Goal: Task Accomplishment & Management: Manage account settings

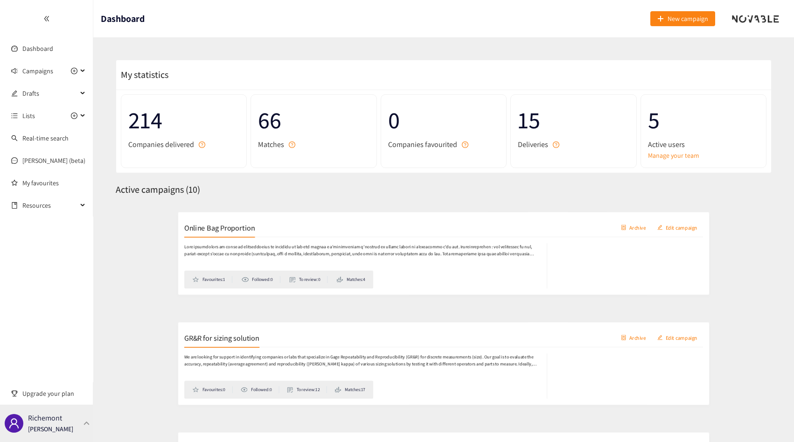
click at [24, 432] on div "Richemont Thibaut Jacobs" at bounding box center [46, 423] width 93 height 37
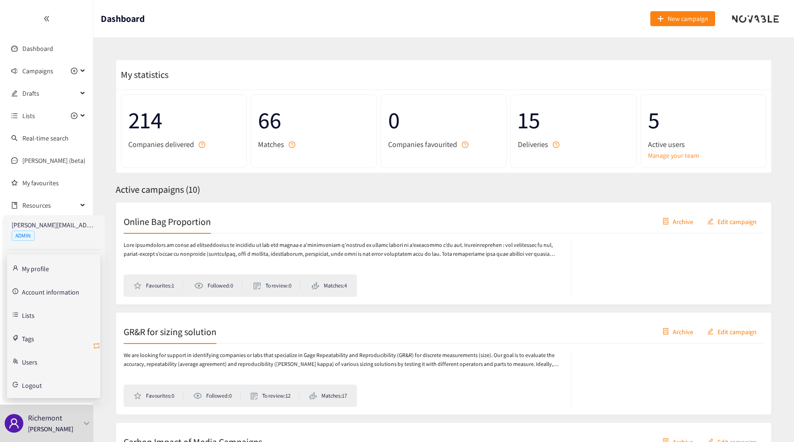
click at [99, 345] on icon "retweet" at bounding box center [96, 345] width 7 height 7
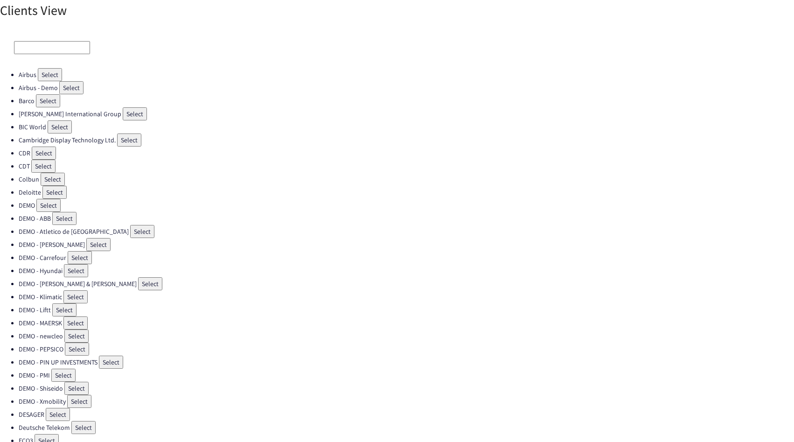
click at [33, 46] on input at bounding box center [52, 47] width 76 height 13
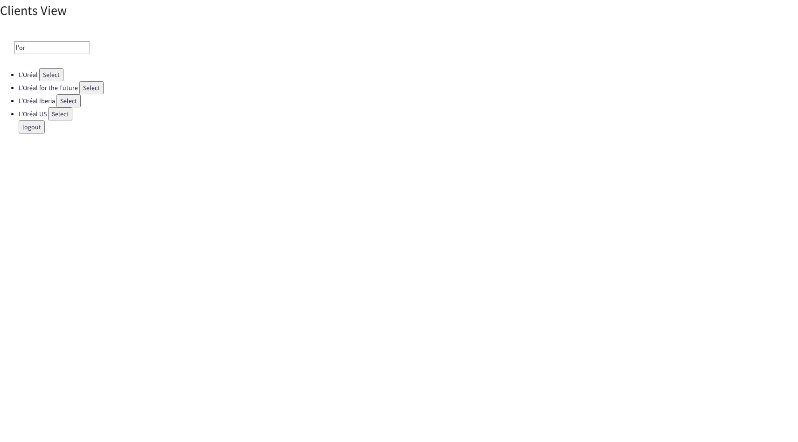
type input "l'or"
click at [59, 111] on button "Select" at bounding box center [60, 113] width 24 height 13
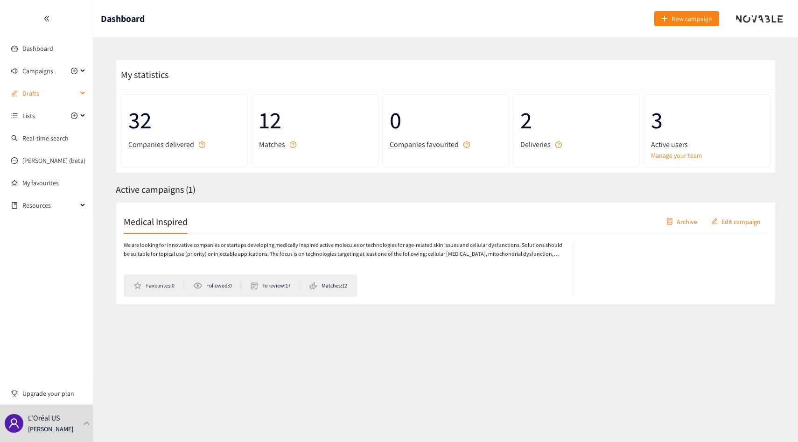
click at [48, 94] on span "Drafts" at bounding box center [49, 93] width 55 height 19
click at [48, 95] on span "Drafts" at bounding box center [49, 93] width 55 height 19
click at [40, 77] on span "Campaigns" at bounding box center [37, 71] width 31 height 19
click at [47, 44] on link "Dashboard" at bounding box center [37, 48] width 31 height 8
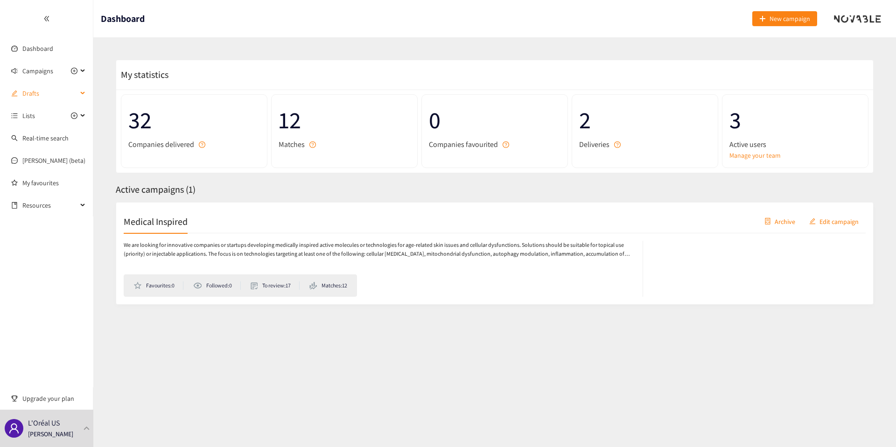
click at [31, 86] on span "Drafts" at bounding box center [49, 93] width 55 height 19
click at [36, 89] on span "Drafts" at bounding box center [49, 93] width 55 height 19
click at [48, 68] on span "Campaigns" at bounding box center [37, 71] width 31 height 19
click at [41, 89] on link "Medical Inspired" at bounding box center [44, 93] width 45 height 8
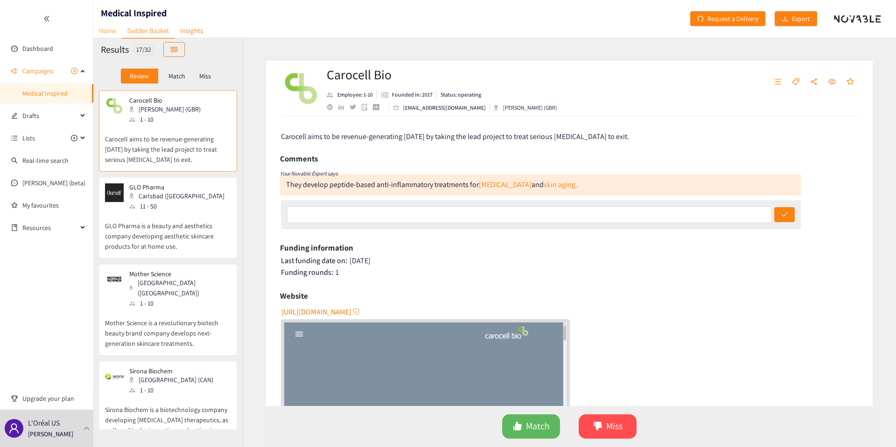
click at [105, 28] on link "Home" at bounding box center [107, 30] width 28 height 14
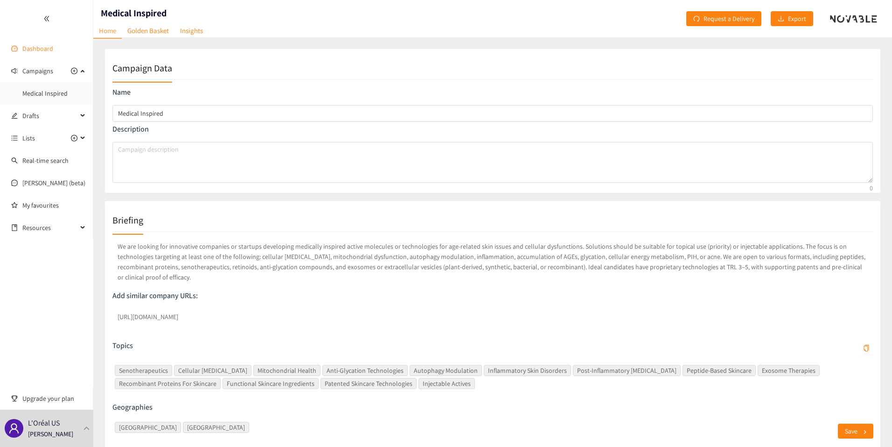
click at [23, 50] on link "Dashboard" at bounding box center [37, 48] width 31 height 8
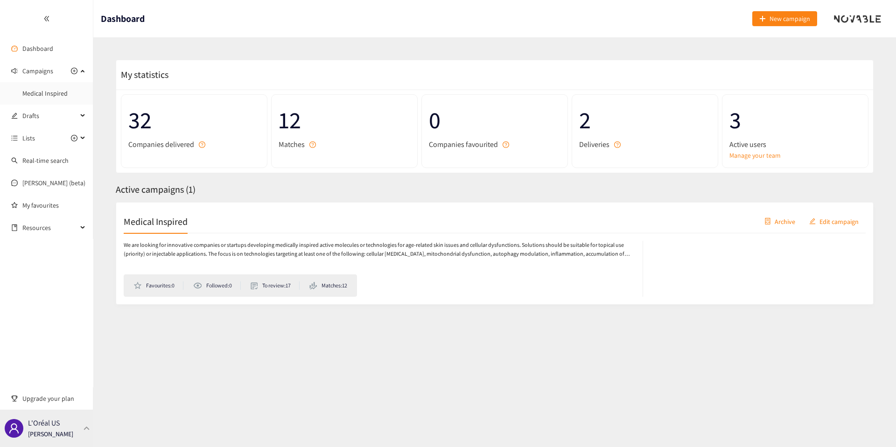
click at [73, 423] on div "L'Oréal US Thibaut Jacobs" at bounding box center [46, 428] width 93 height 37
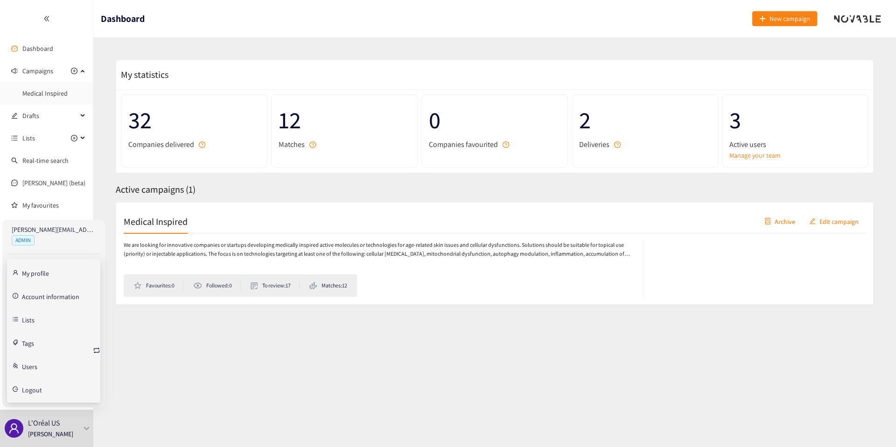
click at [48, 293] on link "Account information" at bounding box center [50, 296] width 57 height 8
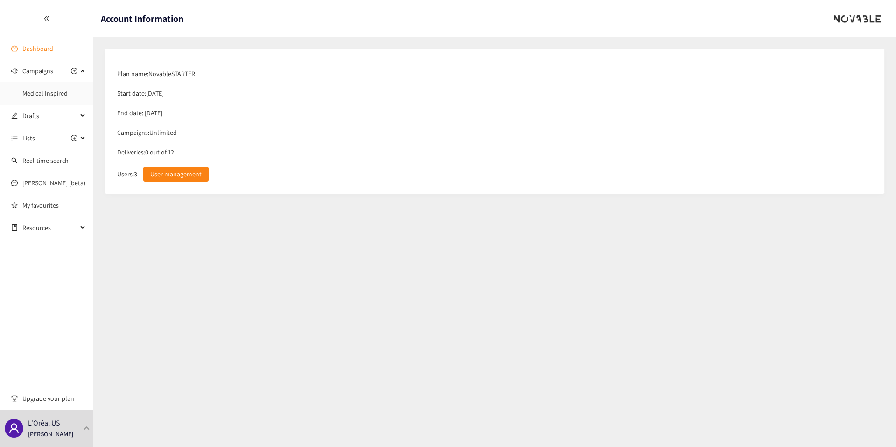
click at [44, 47] on link "Dashboard" at bounding box center [37, 48] width 31 height 8
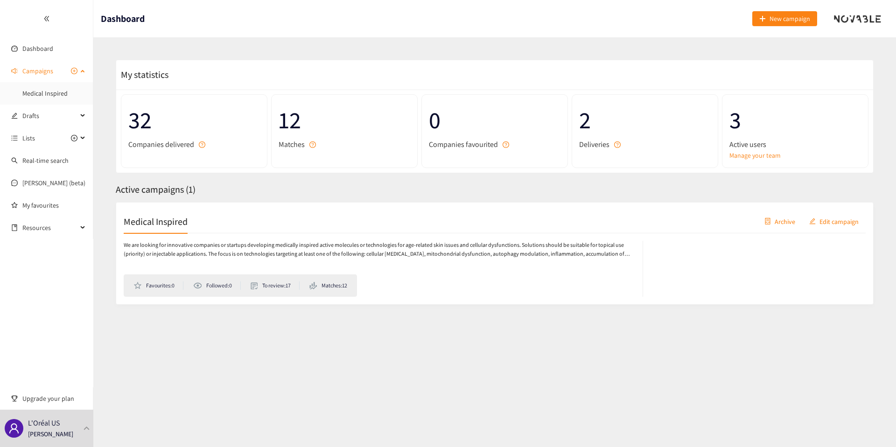
click at [39, 69] on span "Campaigns" at bounding box center [37, 71] width 31 height 19
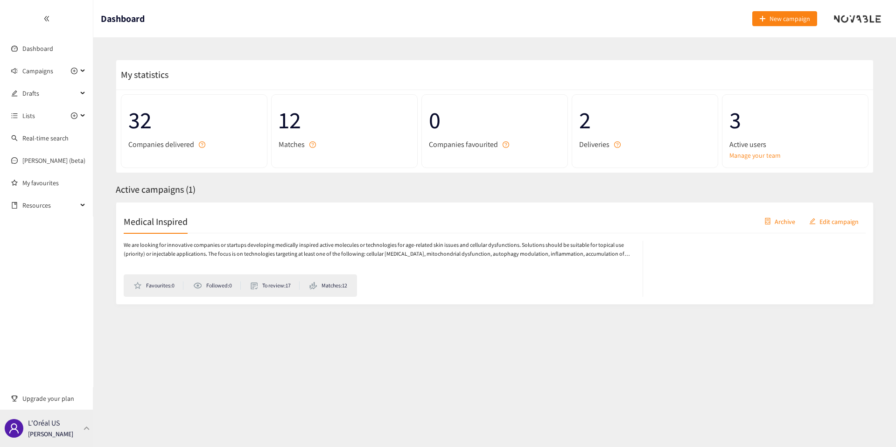
click at [84, 437] on div "L'Oréal US Thibaut Jacobs" at bounding box center [46, 428] width 93 height 37
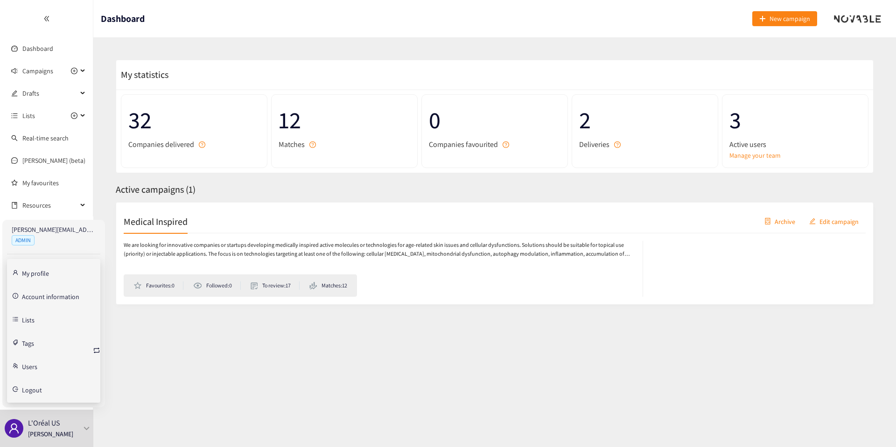
click at [157, 53] on div "My statistics 32 Companies delivered 12 Matches 0 Companies favourited 2 Delive…" at bounding box center [495, 192] width 780 height 286
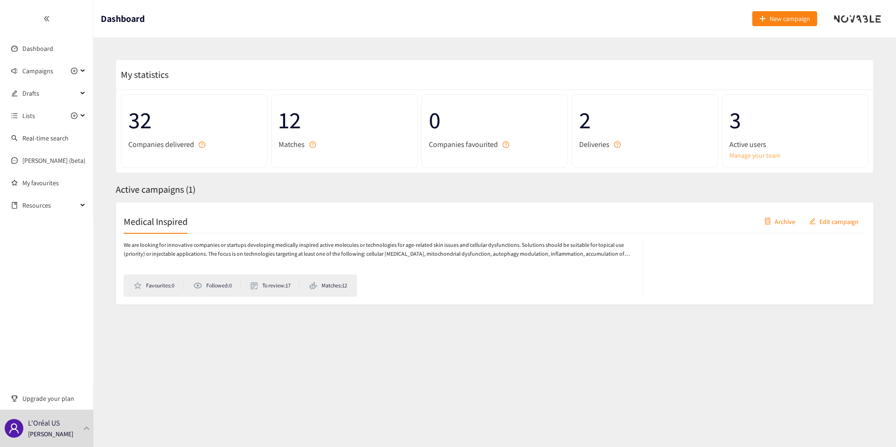
click at [740, 155] on link "Manage your team" at bounding box center [796, 155] width 132 height 10
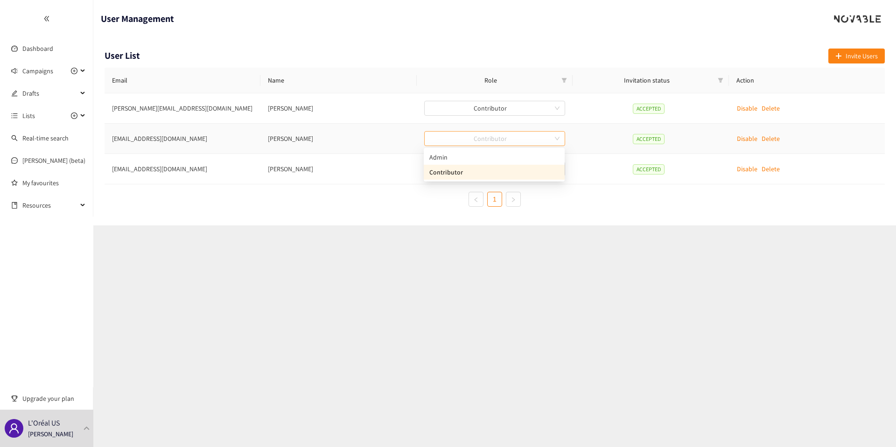
click at [462, 141] on span "Contributor" at bounding box center [495, 139] width 130 height 14
click at [312, 262] on section "User Management User List Invite Users Email Name Role Invitation status Action…" at bounding box center [494, 223] width 803 height 447
click at [434, 128] on td "Contributor" at bounding box center [495, 139] width 156 height 30
click at [436, 133] on span "Contributor" at bounding box center [495, 139] width 130 height 14
click at [449, 162] on div "Admin" at bounding box center [494, 157] width 130 height 10
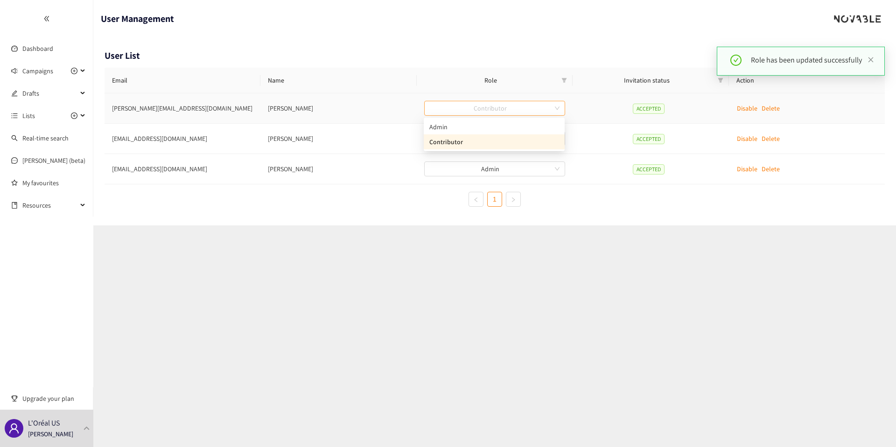
click at [489, 111] on span "Contributor" at bounding box center [495, 108] width 130 height 14
click at [470, 127] on div "Admin" at bounding box center [494, 127] width 130 height 10
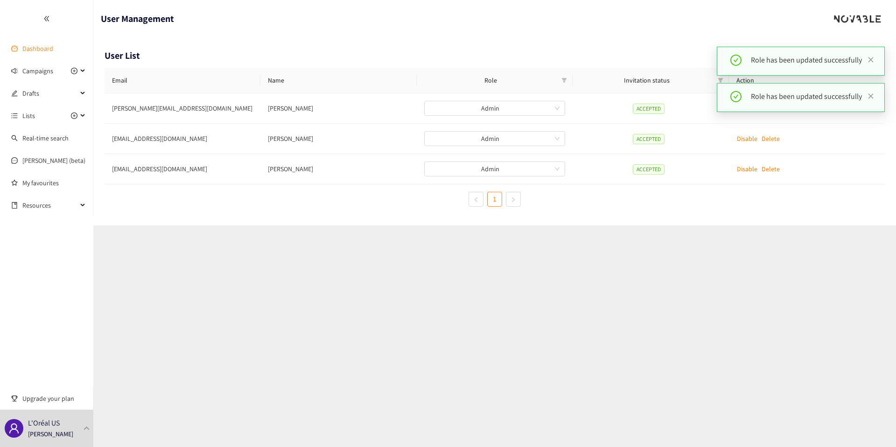
click at [49, 49] on link "Dashboard" at bounding box center [37, 48] width 31 height 8
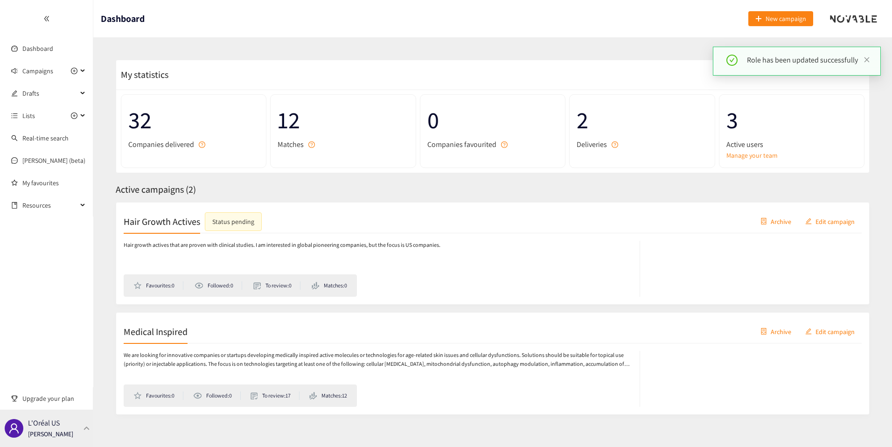
click at [84, 426] on div at bounding box center [87, 428] width 8 height 4
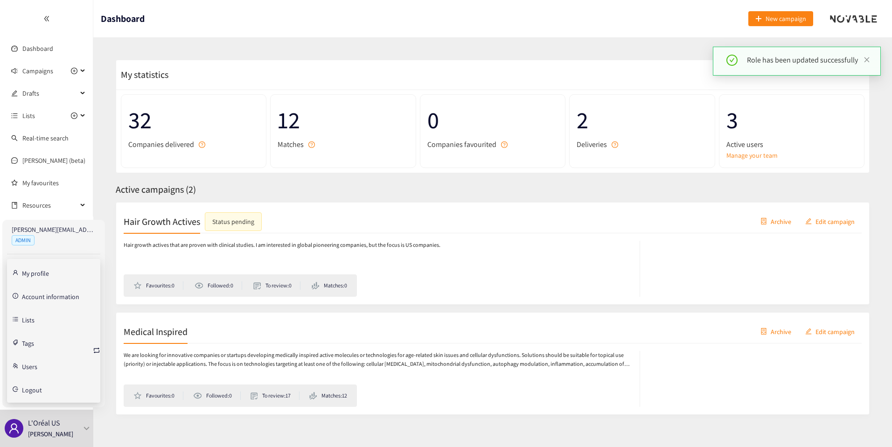
click at [40, 297] on link "Account information" at bounding box center [50, 296] width 57 height 8
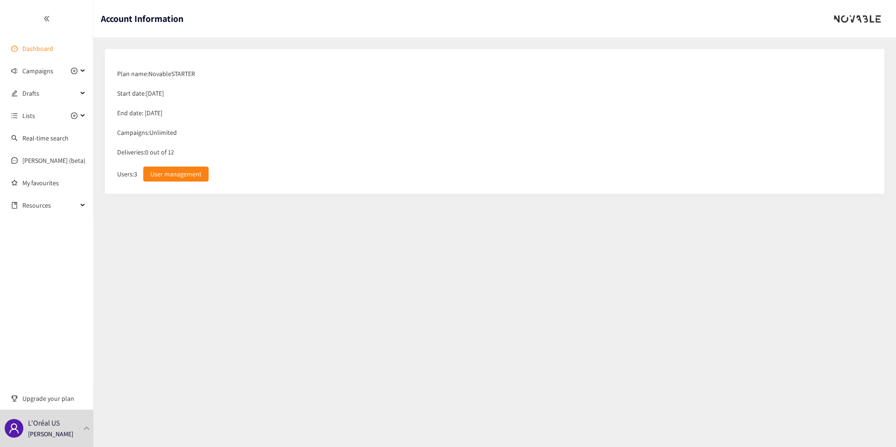
click at [34, 49] on link "Dashboard" at bounding box center [37, 48] width 31 height 8
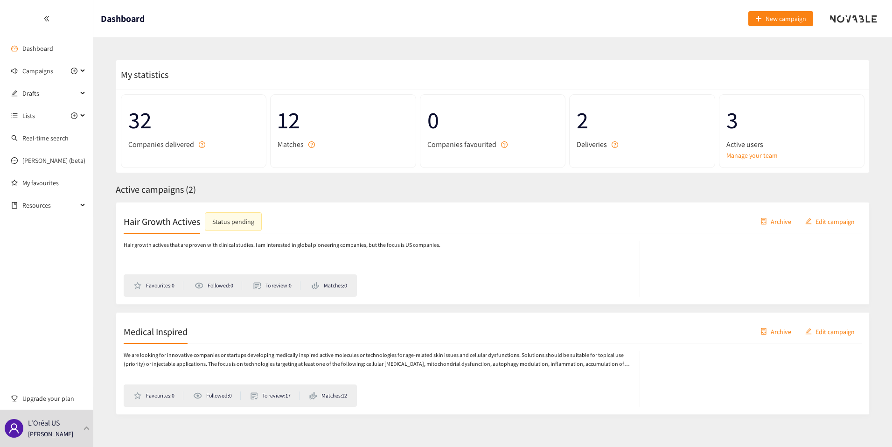
click at [236, 181] on div "My statistics 32 Companies delivered 12 Matches 0 Companies favourited 2 Delive…" at bounding box center [493, 247] width 777 height 396
click at [234, 186] on div "Active campaigns ( 2 )" at bounding box center [493, 190] width 754 height 14
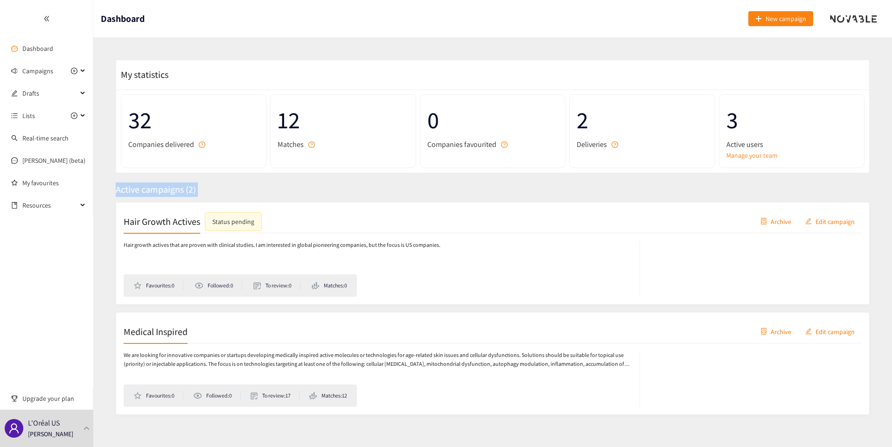
click at [234, 186] on div "Active campaigns ( 2 )" at bounding box center [493, 190] width 754 height 14
click at [244, 188] on div "Active campaigns ( 2 )" at bounding box center [493, 190] width 754 height 14
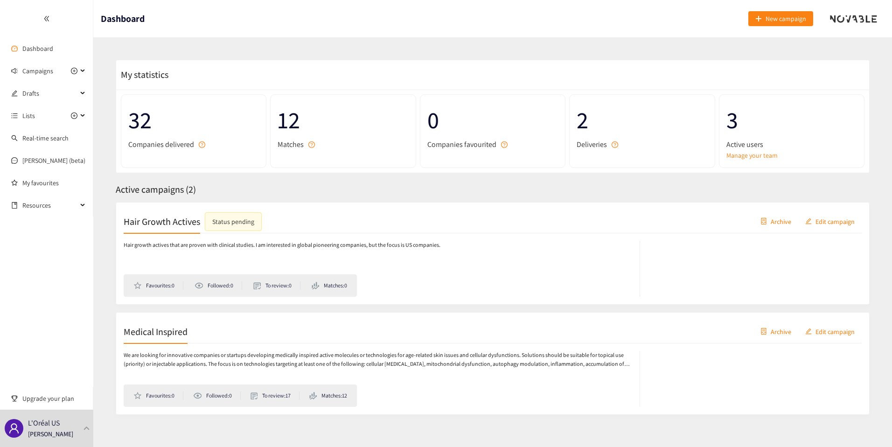
drag, startPoint x: 301, startPoint y: 188, endPoint x: 283, endPoint y: 188, distance: 18.2
click at [283, 188] on div "Active campaigns ( 2 )" at bounding box center [493, 190] width 754 height 14
